Goal: Check status

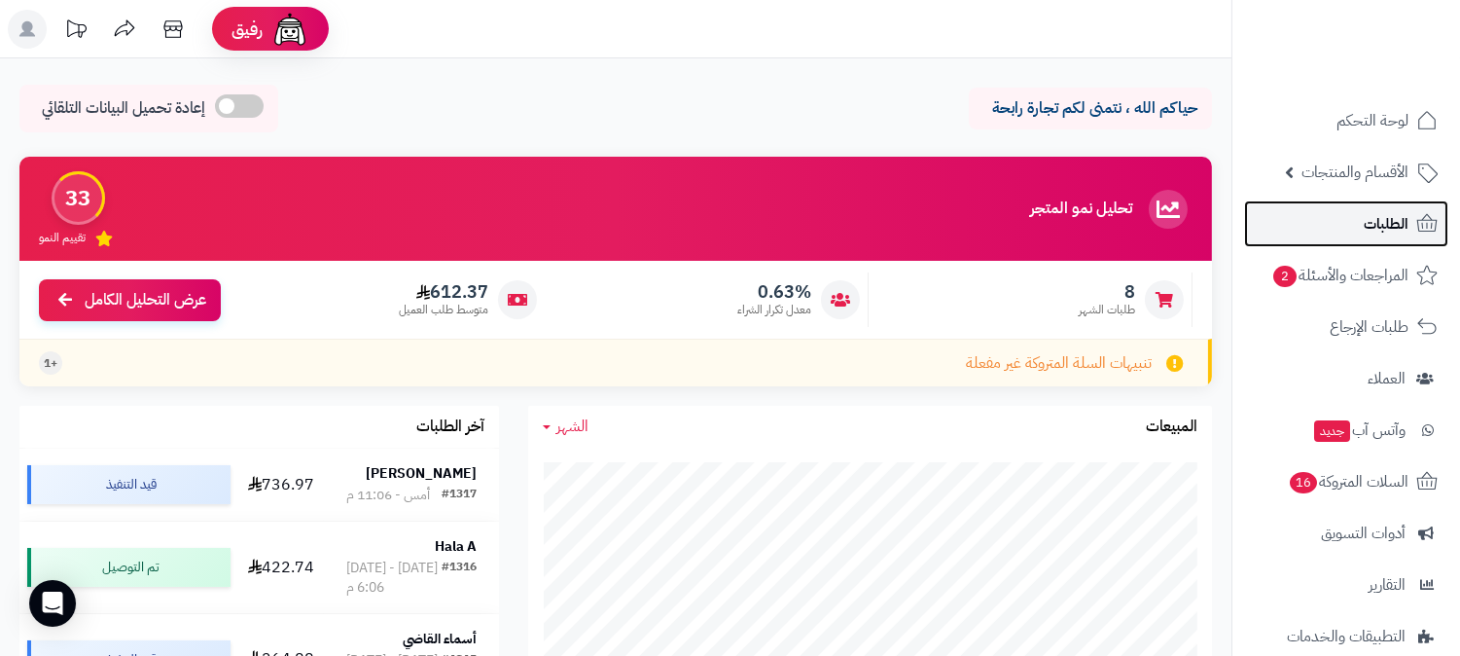
click at [1313, 209] on link "الطلبات" at bounding box center [1346, 223] width 204 height 47
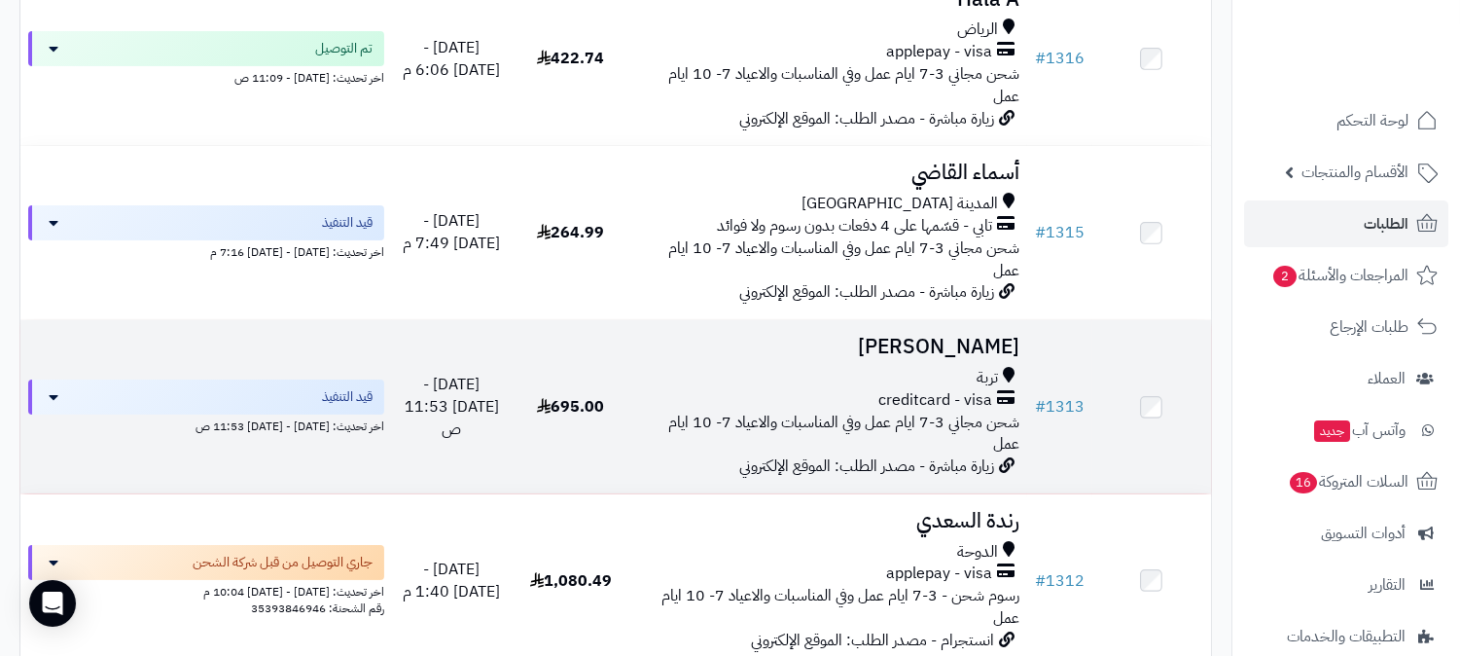
scroll to position [540, 0]
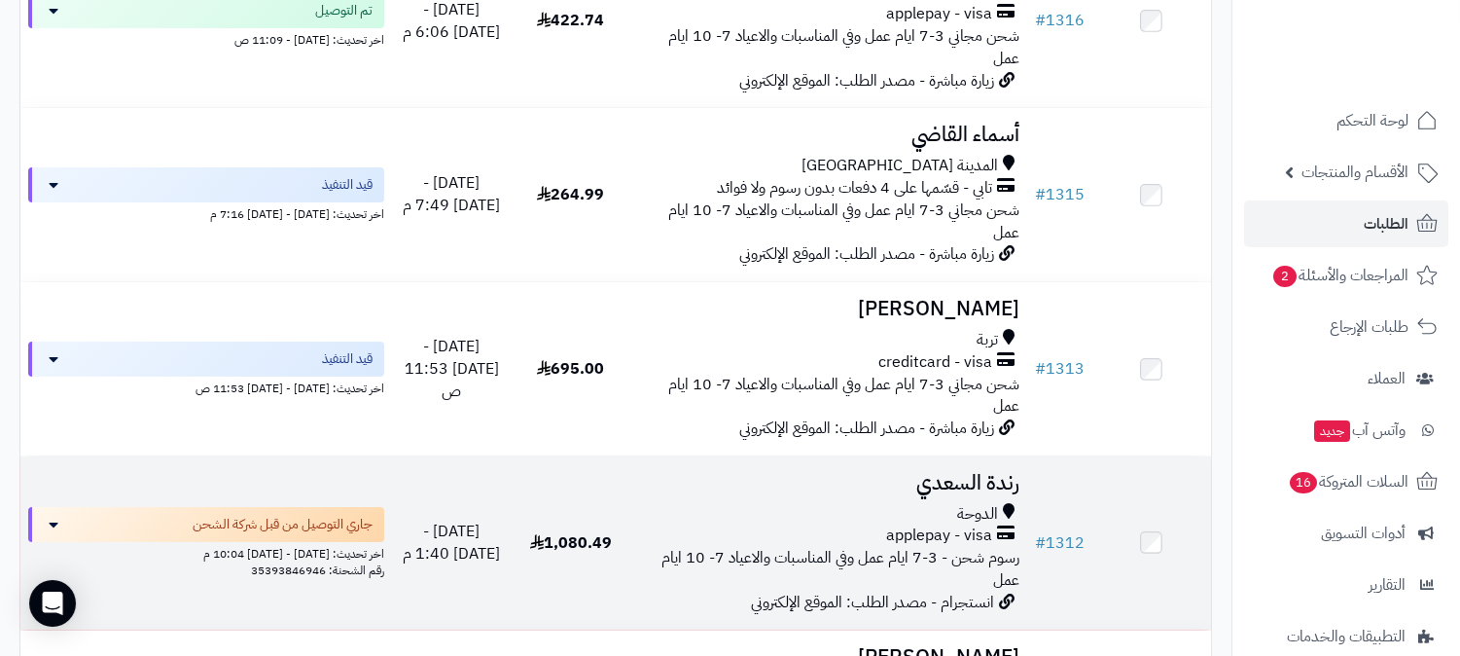
click at [786, 503] on div "الدوحة" at bounding box center [828, 514] width 381 height 22
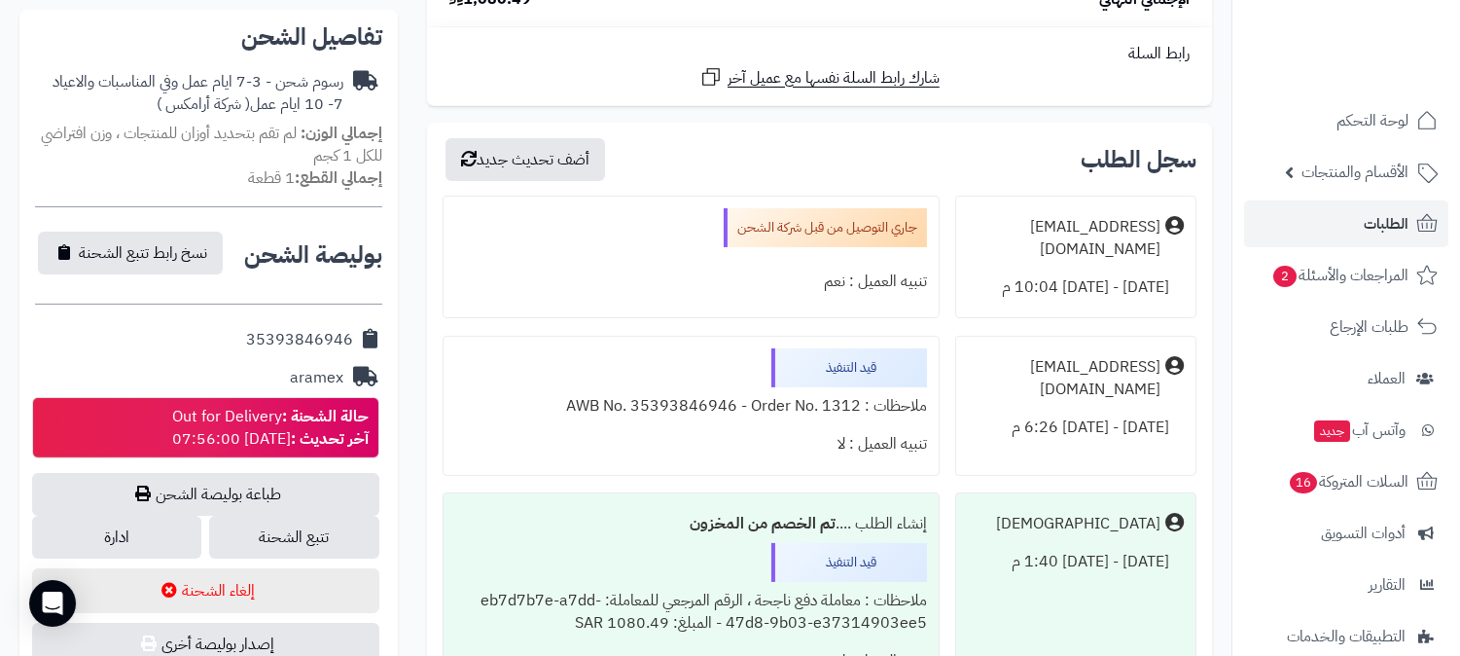
scroll to position [648, 0]
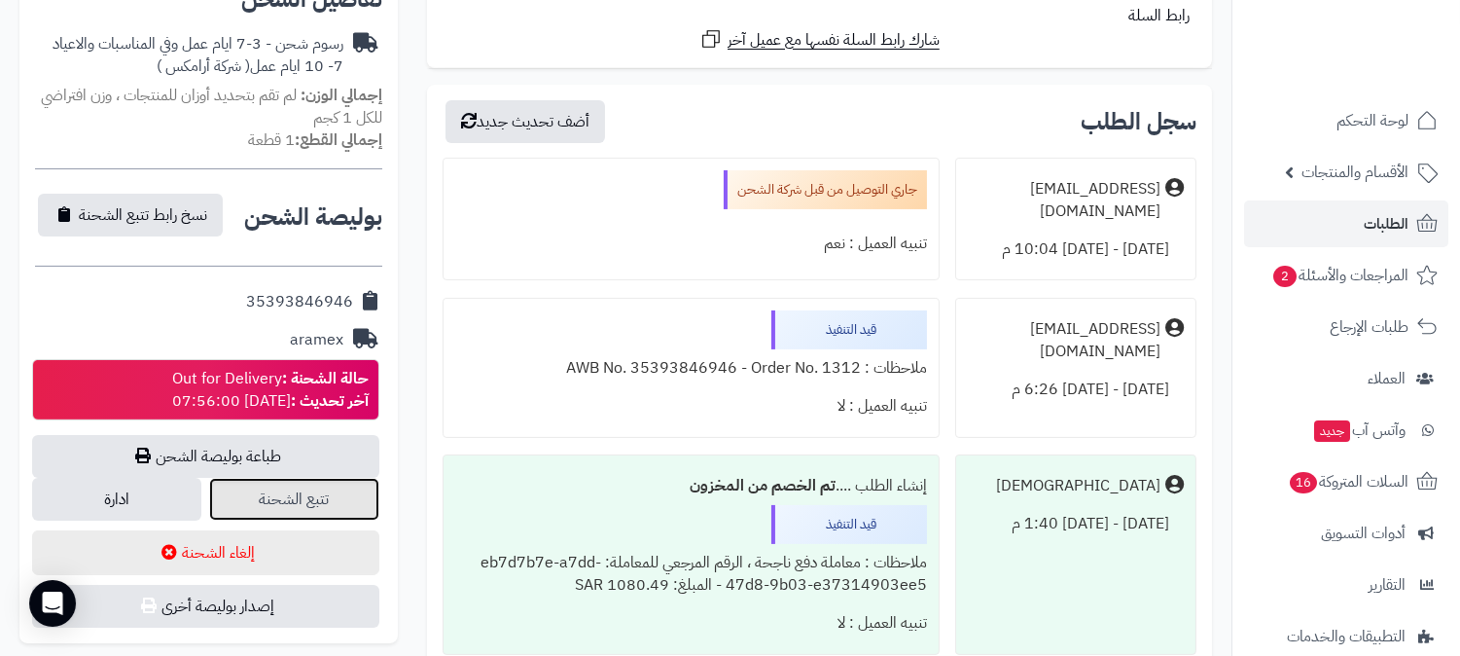
click at [343, 510] on link "تتبع الشحنة" at bounding box center [293, 499] width 169 height 43
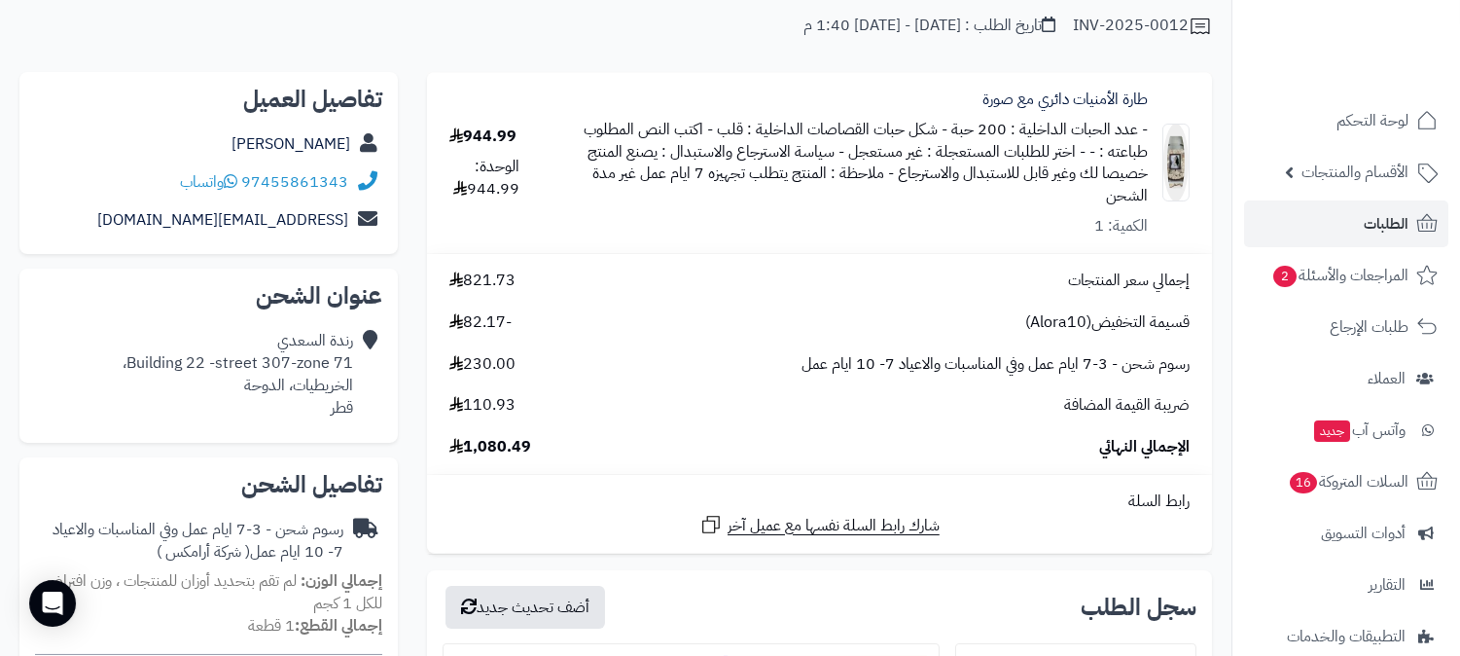
scroll to position [0, 0]
